Goal: Information Seeking & Learning: Find specific page/section

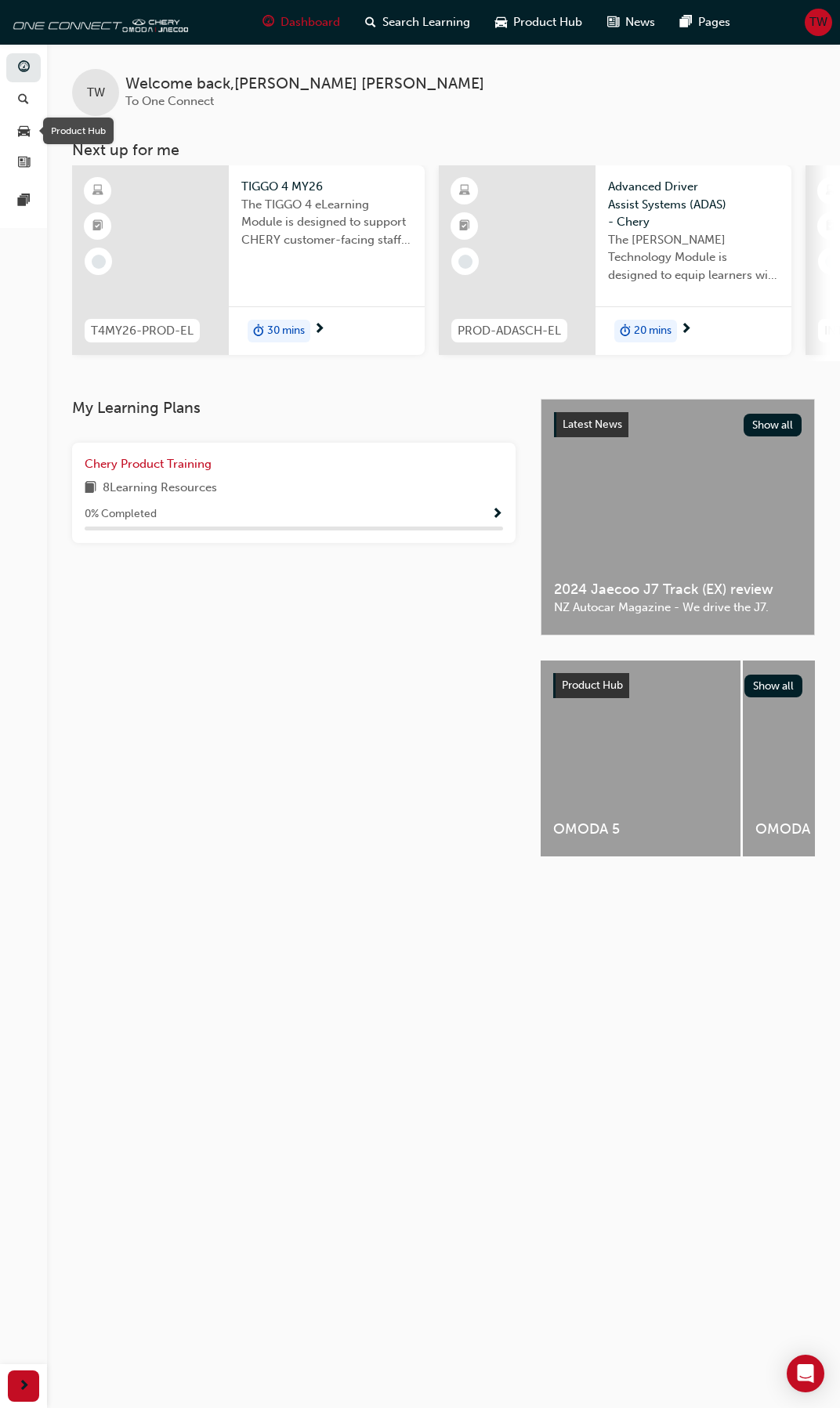
click at [18, 129] on div "button" at bounding box center [24, 131] width 12 height 20
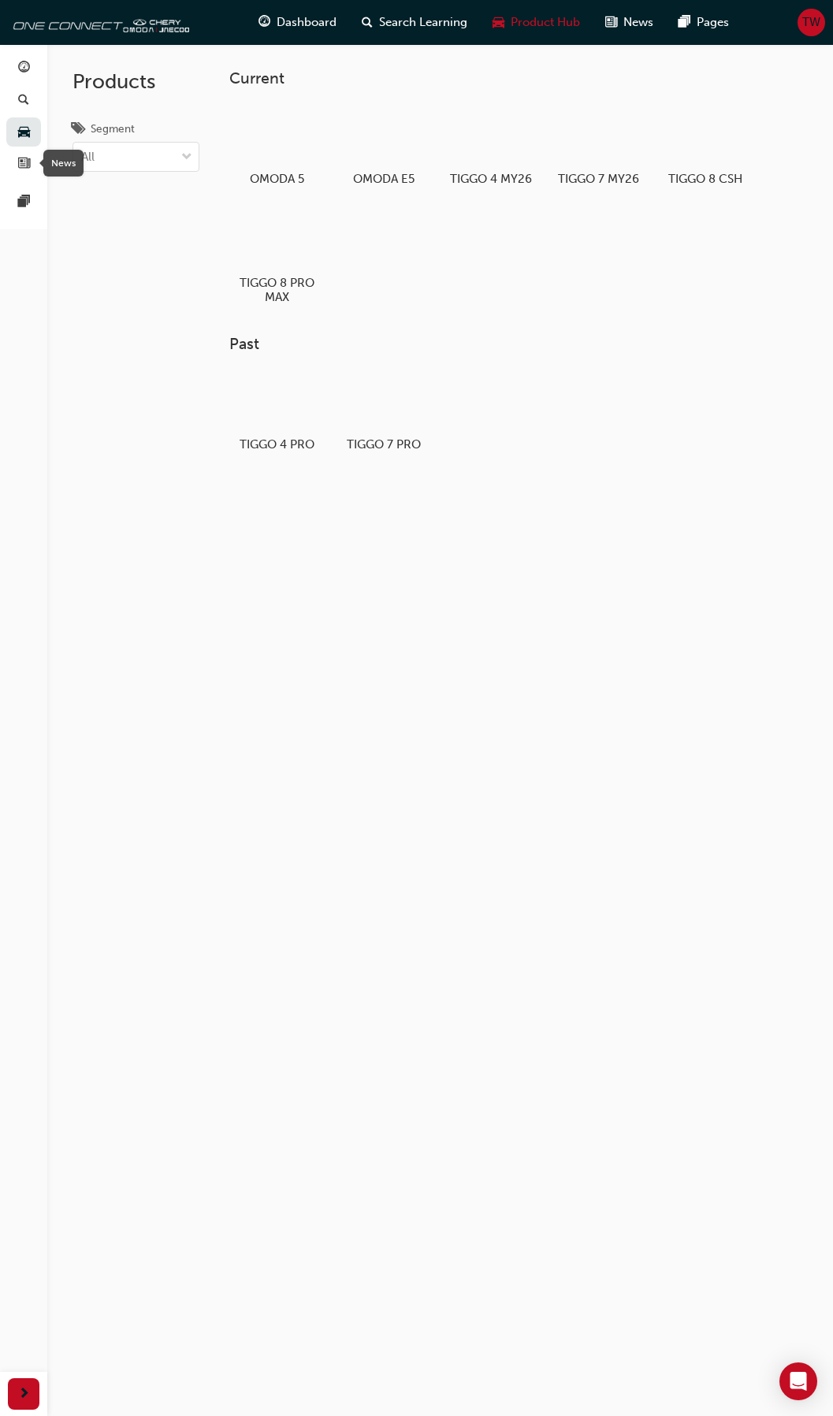
click at [22, 167] on span "news-icon" at bounding box center [24, 165] width 12 height 14
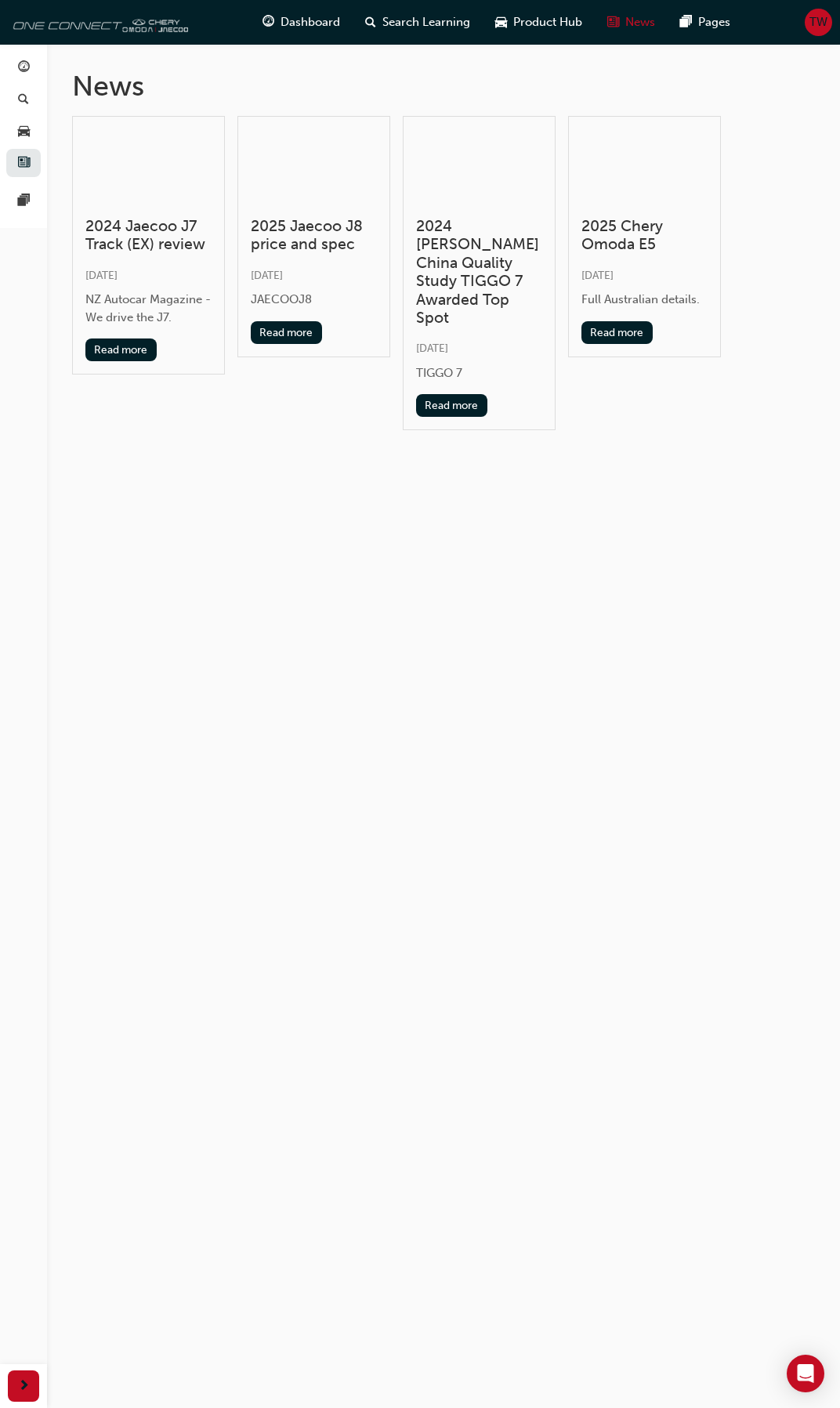
click at [79, 30] on img at bounding box center [97, 22] width 180 height 32
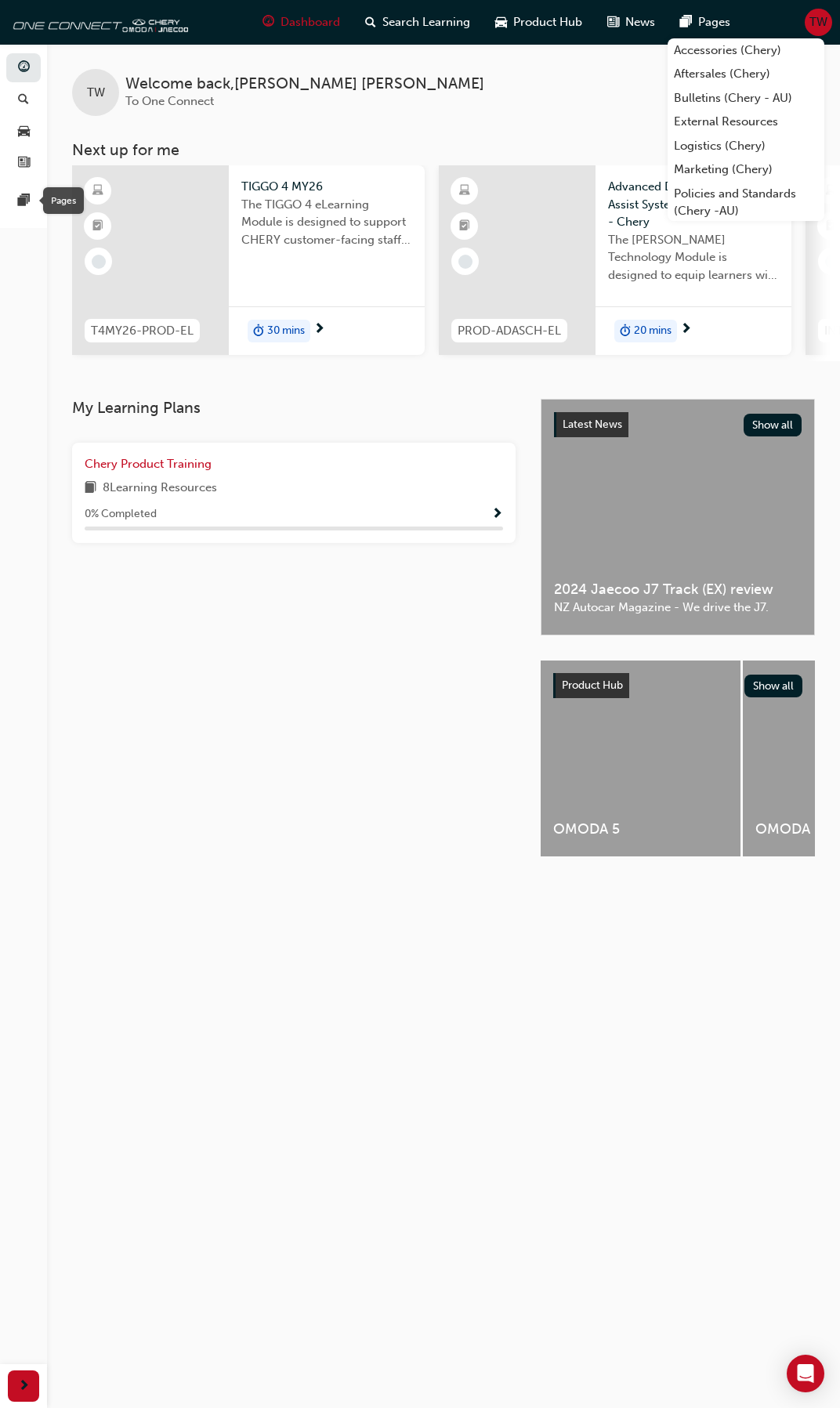
click at [23, 197] on span "pages-icon" at bounding box center [24, 201] width 12 height 14
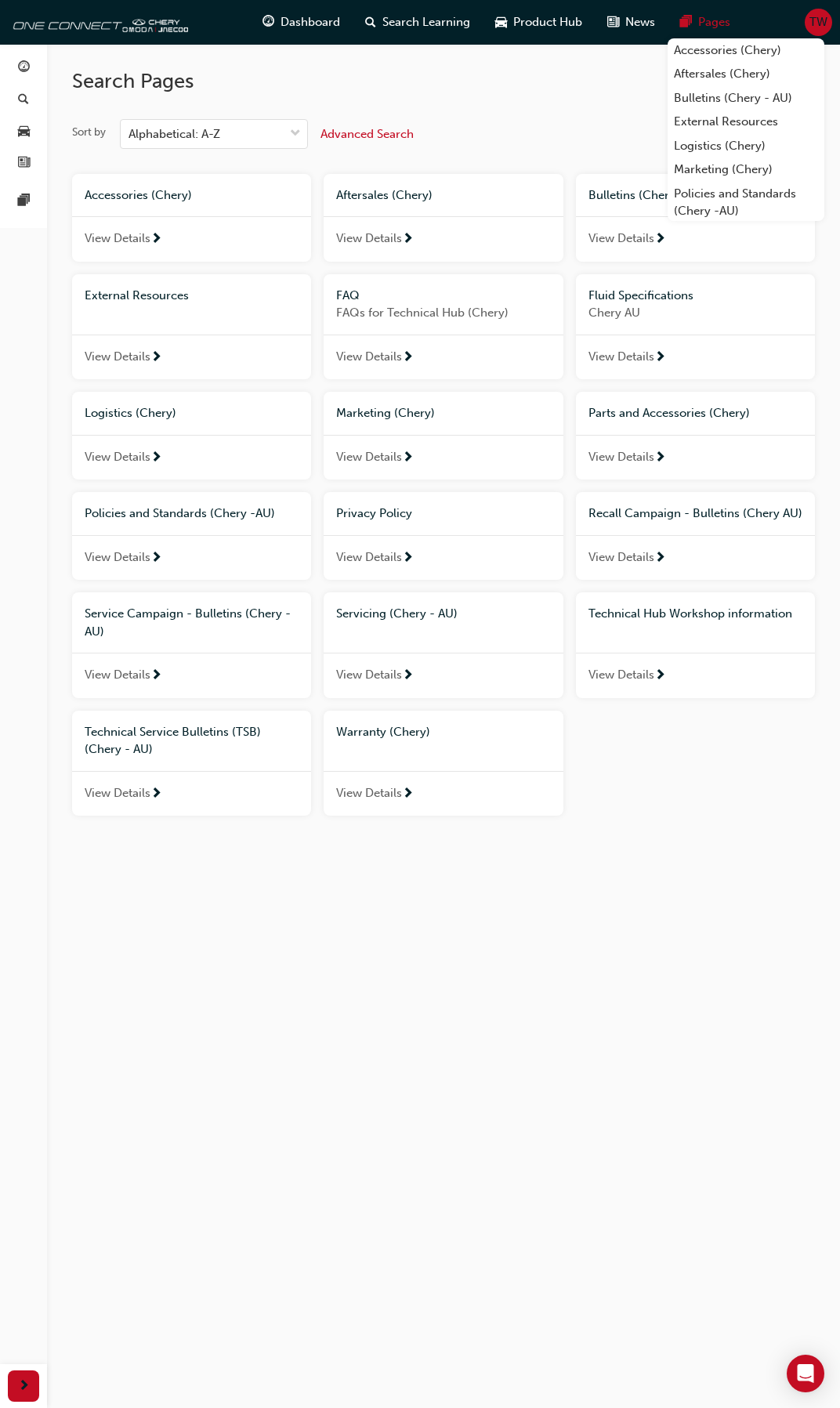
click at [402, 736] on span "Warranty (Chery)" at bounding box center [383, 732] width 94 height 14
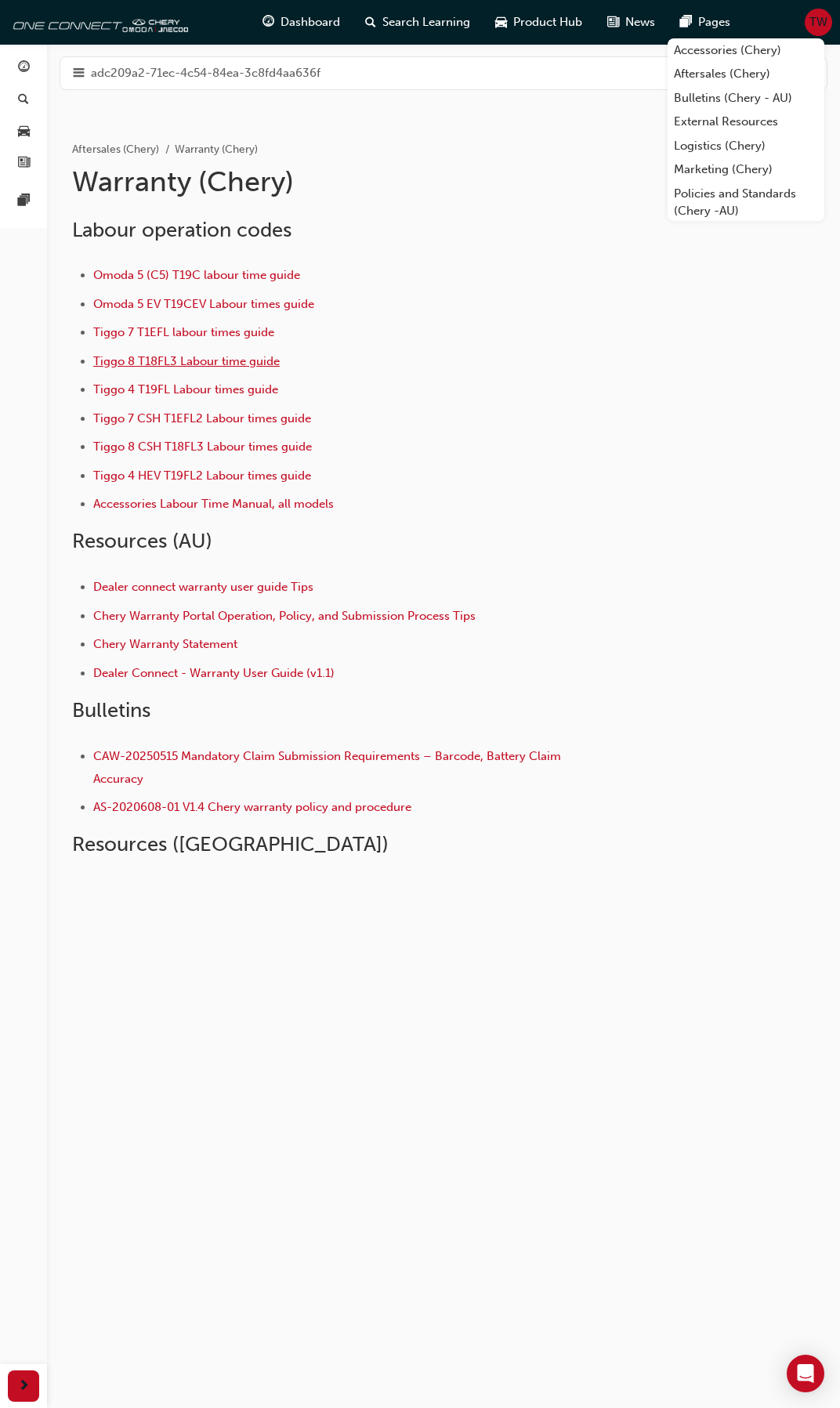
click at [174, 360] on span "Tiggo 8 T18FL3 Labour time guide" at bounding box center [187, 361] width 187 height 14
